Goal: Information Seeking & Learning: Understand process/instructions

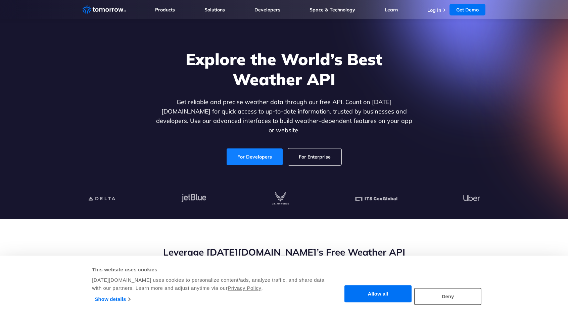
click at [265, 148] on link "For Developers" at bounding box center [255, 156] width 56 height 17
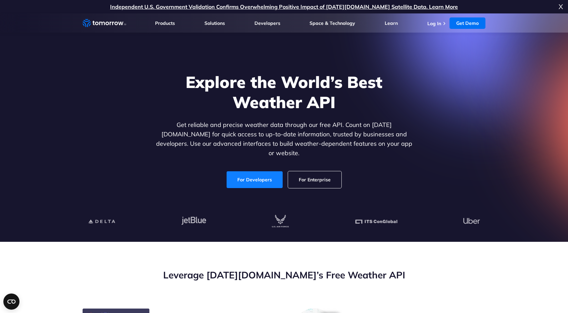
click at [261, 171] on link "For Developers" at bounding box center [255, 179] width 56 height 17
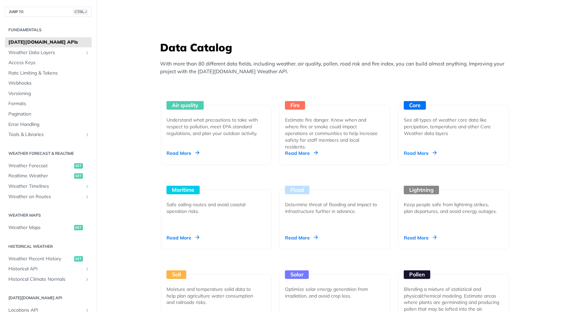
scroll to position [562, 0]
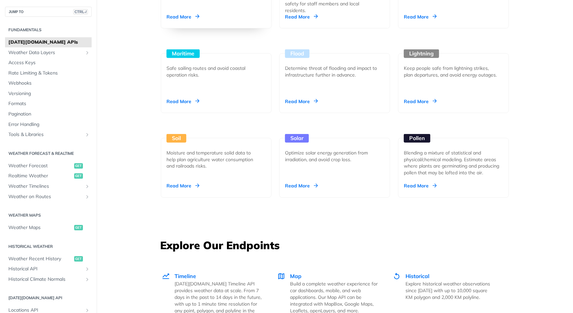
scroll to position [764, 0]
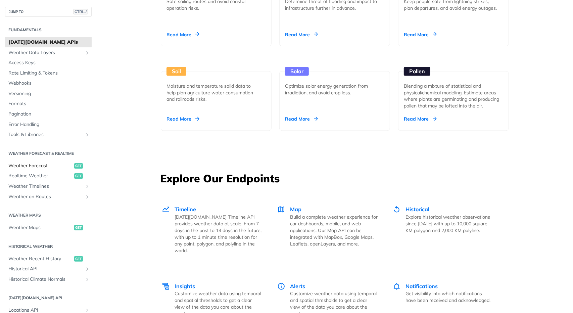
click at [58, 164] on span "Weather Forecast" at bounding box center [40, 165] width 64 height 7
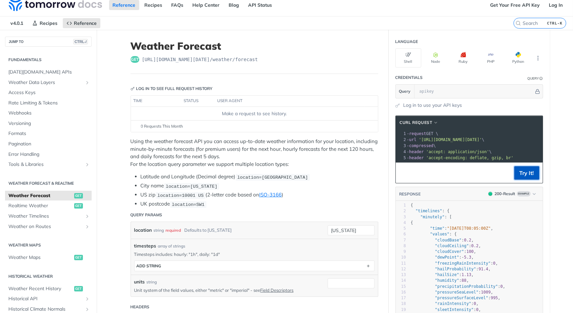
click at [514, 174] on button "Try It!" at bounding box center [526, 172] width 25 height 13
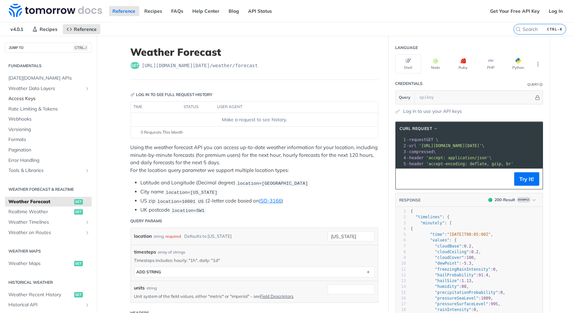
click at [26, 98] on span "Access Keys" at bounding box center [49, 98] width 82 height 7
click at [514, 185] on button "Try It!" at bounding box center [526, 178] width 25 height 13
click at [458, 117] on section "cURL Request xxxxxxxxxx 1 curl --request GET \ 2 --url '[URL][DOMAIN_NAME][DATE…" at bounding box center [469, 271] width 161 height 313
click at [507, 57] on button "Python" at bounding box center [519, 63] width 26 height 19
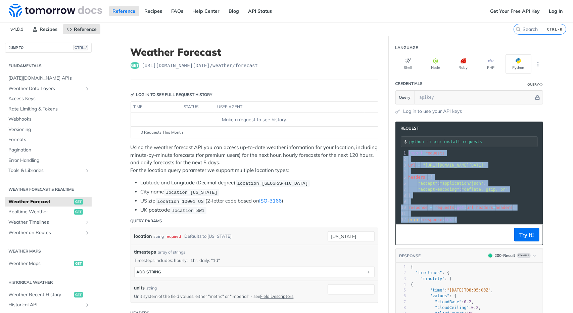
drag, startPoint x: 461, startPoint y: 219, endPoint x: 401, endPoint y: 154, distance: 88.4
click at [407, 154] on div "1 import requests 2 ​ 3 url = "[URL][DOMAIN_NAME][DATE]" 4 ​ 5 headers = { 6 "a…" at bounding box center [486, 186] width 159 height 73
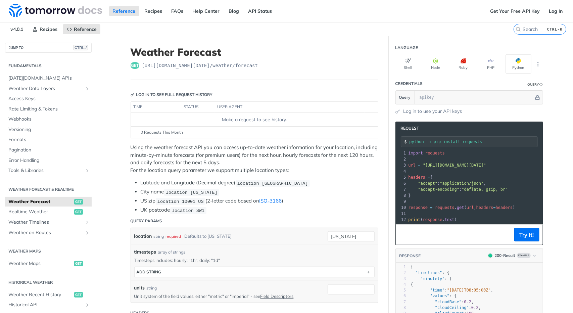
drag, startPoint x: 473, startPoint y: 143, endPoint x: 429, endPoint y: 140, distance: 43.4
click at [429, 140] on input "python -m pip install requests" at bounding box center [474, 141] width 128 height 5
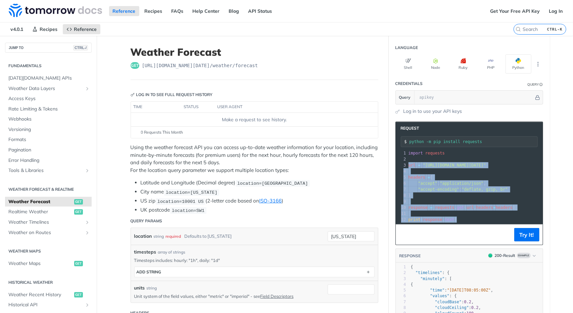
drag, startPoint x: 457, startPoint y: 219, endPoint x: 404, endPoint y: 165, distance: 76.0
click at [407, 165] on div "1 import requests 2 ​ 3 url = "[URL][DOMAIN_NAME][DATE]" 4 ​ 5 headers = { 6 "a…" at bounding box center [486, 186] width 159 height 73
copy div "url = "[URL][DOMAIN_NAME][DATE]" 4 ​ 5 headers = { 6 "accept" : "application/js…"
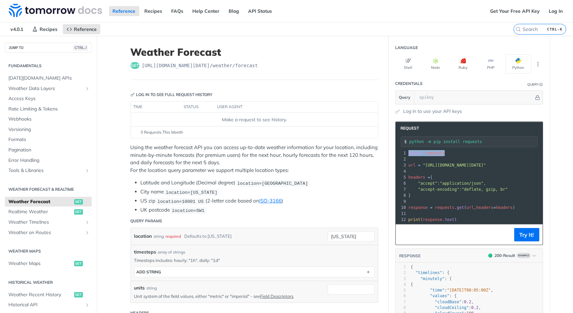
drag, startPoint x: 448, startPoint y: 150, endPoint x: 406, endPoint y: 152, distance: 41.3
click at [407, 152] on pre "import requests" at bounding box center [486, 153] width 159 height 6
copy span "import requests"
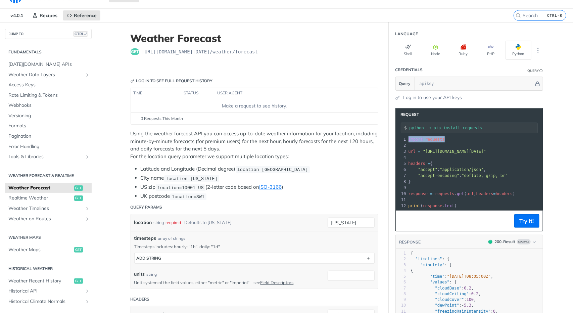
scroll to position [14, 0]
click at [447, 82] on input "text" at bounding box center [475, 83] width 118 height 13
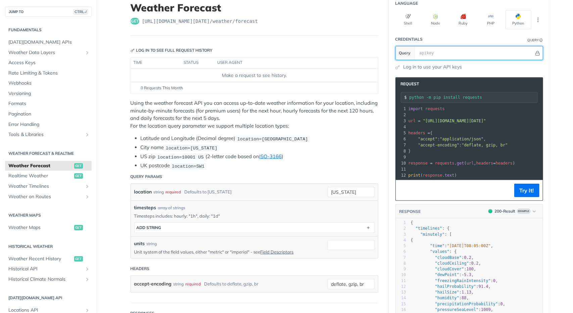
scroll to position [0, 0]
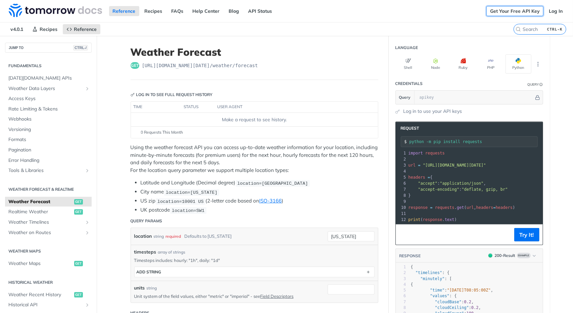
click at [505, 9] on link "Get Your Free API Key" at bounding box center [514, 11] width 57 height 10
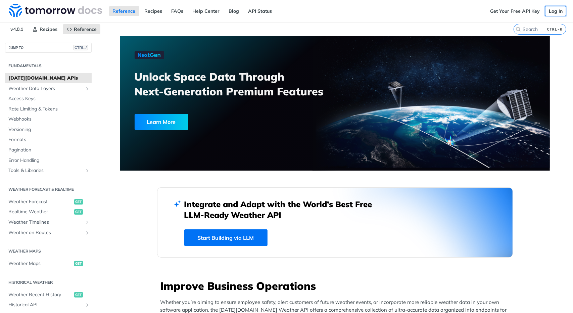
click at [548, 11] on link "Log In" at bounding box center [555, 11] width 21 height 10
